Goal: Task Accomplishment & Management: Use online tool/utility

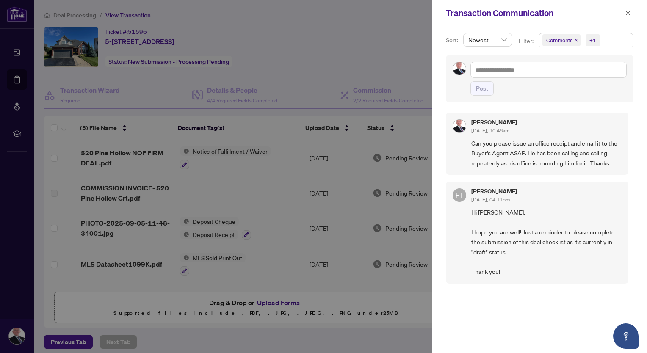
scroll to position [5, 0]
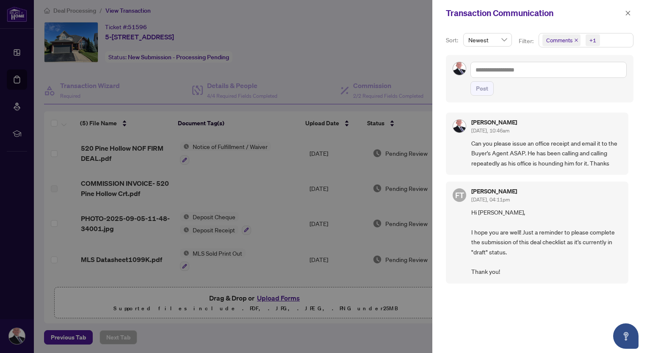
click at [461, 310] on div "[PERSON_NAME] [DATE], 10:46am Can you please issue an office receipt and email …" at bounding box center [540, 228] width 188 height 241
drag, startPoint x: 636, startPoint y: 8, endPoint x: 633, endPoint y: 12, distance: 4.6
click at [636, 9] on div "Transaction Communication" at bounding box center [539, 13] width 215 height 26
click at [631, 12] on button "button" at bounding box center [628, 13] width 11 height 10
click at [631, 12] on div "Transaction Communication" at bounding box center [539, 13] width 215 height 26
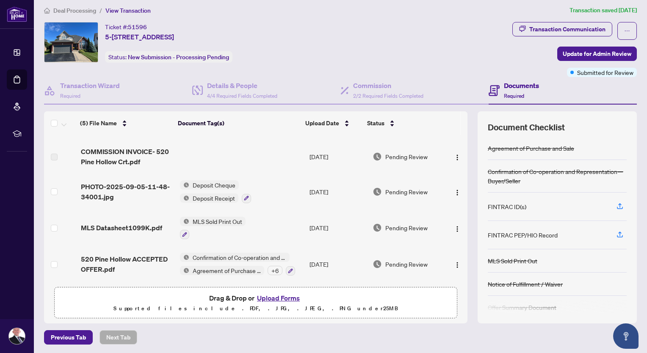
scroll to position [0, 0]
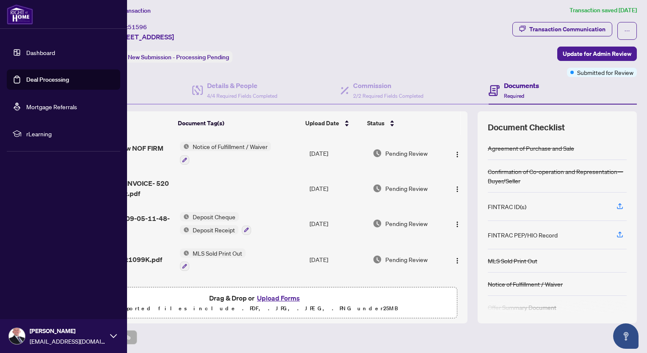
click at [36, 79] on link "Deal Processing" at bounding box center [47, 80] width 43 height 8
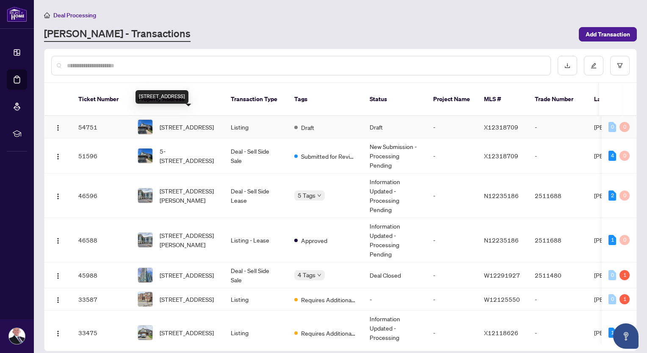
click at [203, 122] on span "[STREET_ADDRESS]" at bounding box center [187, 126] width 54 height 9
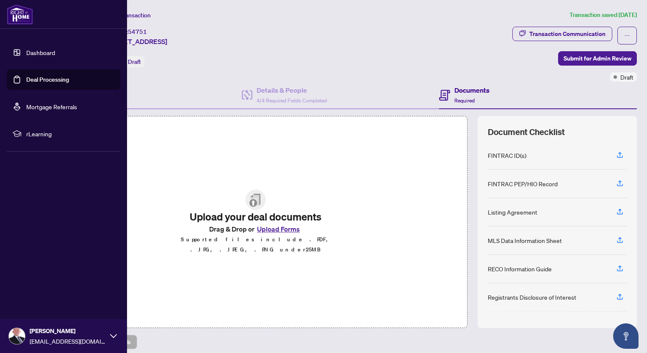
click at [51, 82] on link "Deal Processing" at bounding box center [47, 80] width 43 height 8
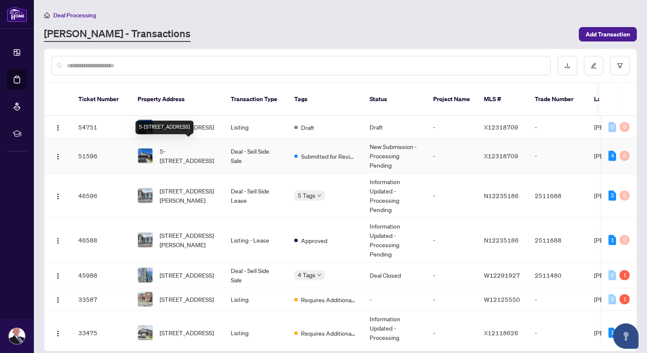
click at [200, 147] on span "5-[STREET_ADDRESS]" at bounding box center [189, 156] width 58 height 19
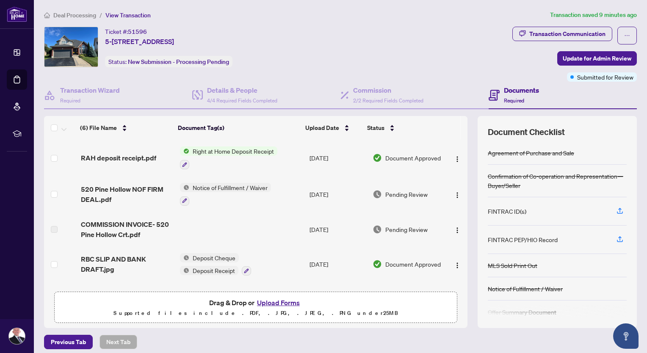
click at [128, 157] on span "RAH deposit receipt.pdf" at bounding box center [118, 158] width 75 height 10
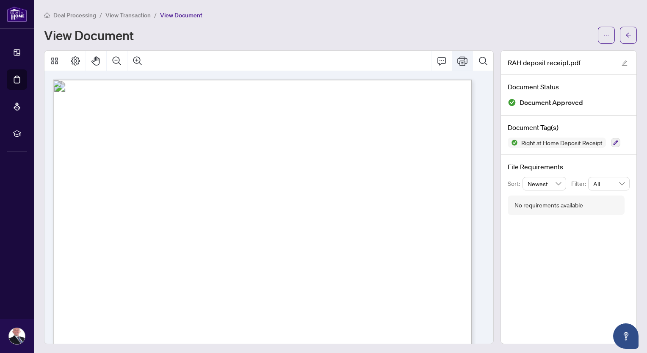
click at [457, 58] on icon "Print" at bounding box center [462, 61] width 10 height 10
